Goal: Check status: Check status

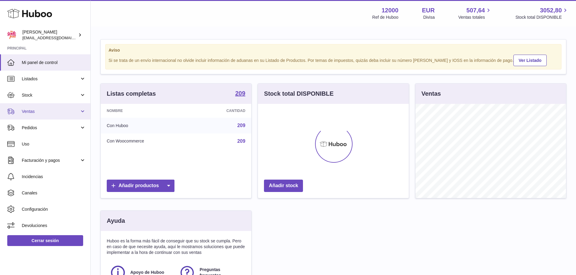
click at [50, 113] on span "Ventas" at bounding box center [51, 112] width 58 height 6
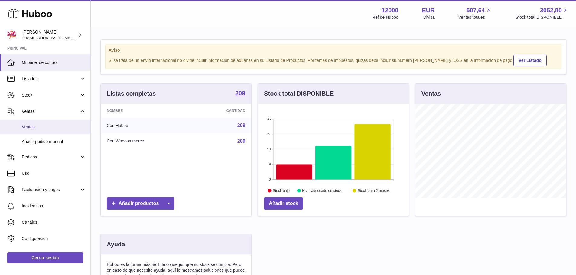
click at [47, 124] on span "Ventas" at bounding box center [54, 127] width 64 height 6
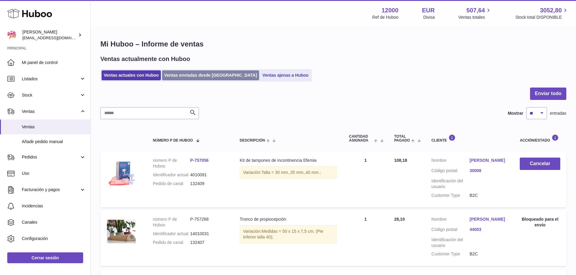
click at [199, 79] on link "Ventas enviadas desde [GEOGRAPHIC_DATA]" at bounding box center [210, 75] width 97 height 10
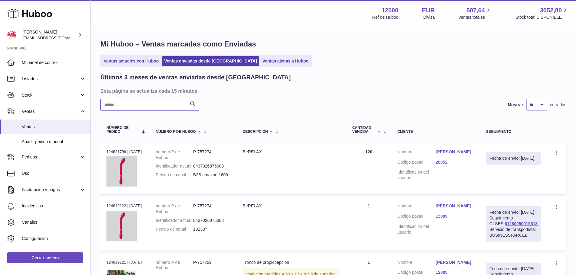
click at [159, 108] on input "text" at bounding box center [149, 105] width 99 height 12
paste input "******"
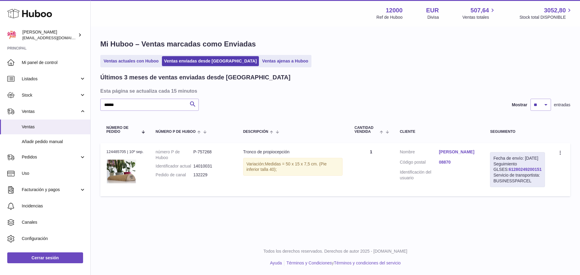
drag, startPoint x: 521, startPoint y: 175, endPoint x: 495, endPoint y: 175, distance: 26.0
click at [495, 175] on div "Fecha de envío: 11º sep. 2025 Seguimiento GLSES: 61280249200151 Servicio de tra…" at bounding box center [517, 169] width 55 height 35
drag, startPoint x: 104, startPoint y: 105, endPoint x: 70, endPoint y: 109, distance: 34.7
click at [71, 109] on div "Huboo María internalAdmin-12000@internal.huboo.com Principal Mi panel de contro…" at bounding box center [290, 137] width 580 height 275
paste input "text"
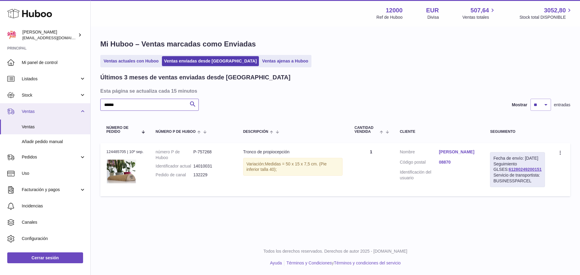
type input "******"
drag, startPoint x: 532, startPoint y: 176, endPoint x: 492, endPoint y: 177, distance: 39.3
click at [492, 177] on div "Fecha de envío: 15º sep. 2025 Seguimiento GLSES: 61280249761668 Servicio de tra…" at bounding box center [517, 169] width 56 height 35
copy link "61280249761668"
